Goal: Navigation & Orientation: Find specific page/section

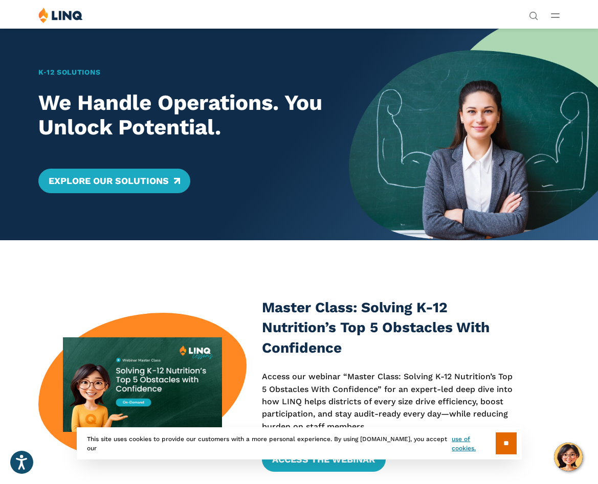
click at [552, 19] on button "Open Main Menu" at bounding box center [555, 15] width 9 height 11
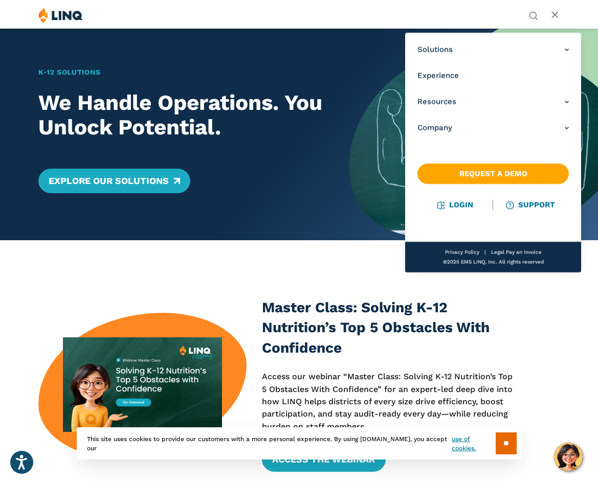
click at [449, 197] on nav "Solutions Nutrition Overview NEW School Nutrition Suite School Nutrition State …" at bounding box center [493, 153] width 176 height 240
click at [450, 207] on link "Login" at bounding box center [455, 204] width 35 height 9
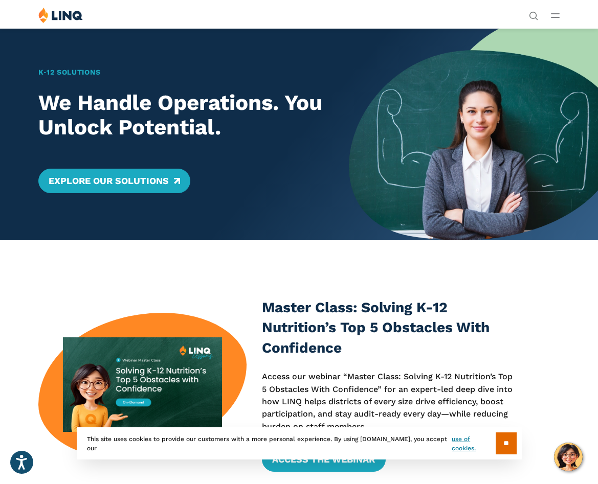
click at [554, 18] on button "Open Main Menu" at bounding box center [555, 15] width 9 height 11
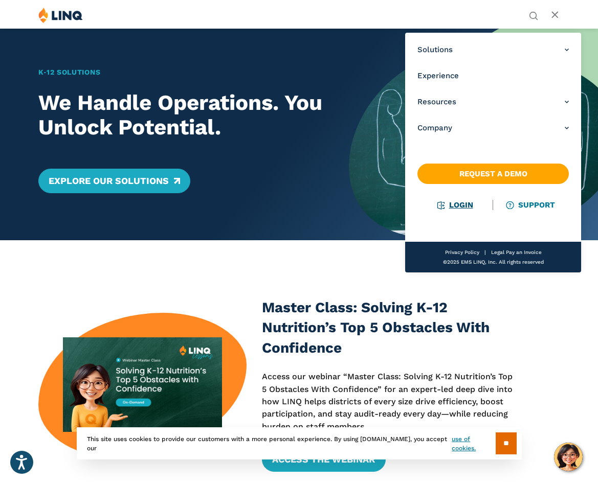
click at [449, 210] on link "Login" at bounding box center [455, 204] width 35 height 9
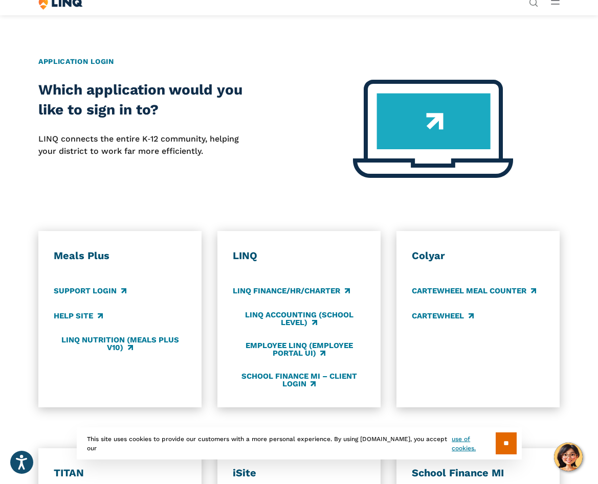
scroll to position [309, 0]
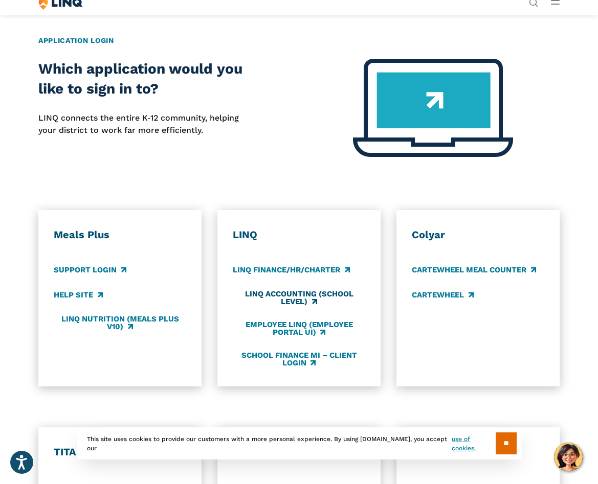
click at [297, 297] on link "LINQ Accounting (school level)" at bounding box center [299, 297] width 132 height 17
